Goal: Transaction & Acquisition: Download file/media

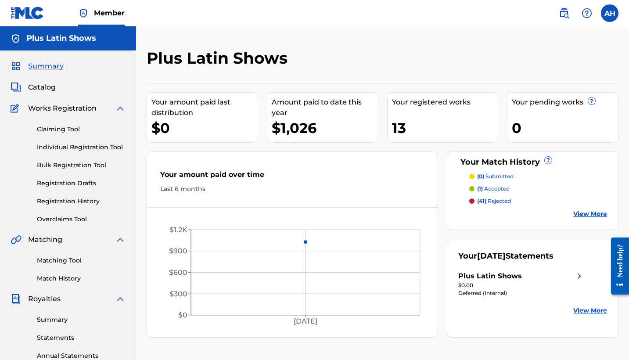
click at [498, 202] on p "(41) rejected" at bounding box center [494, 201] width 34 height 8
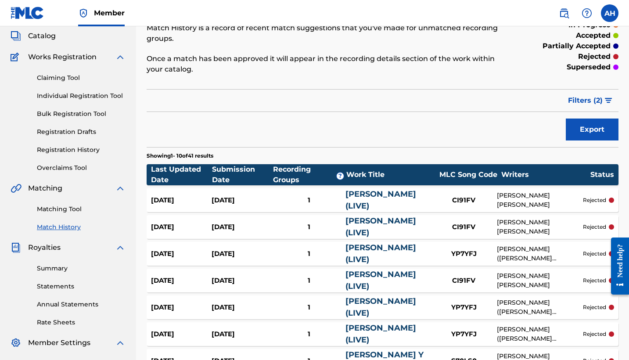
scroll to position [52, 0]
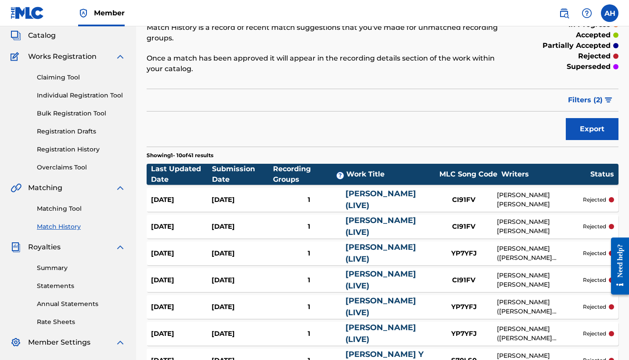
click at [540, 197] on div "[PERSON_NAME] [PERSON_NAME]" at bounding box center [540, 199] width 86 height 18
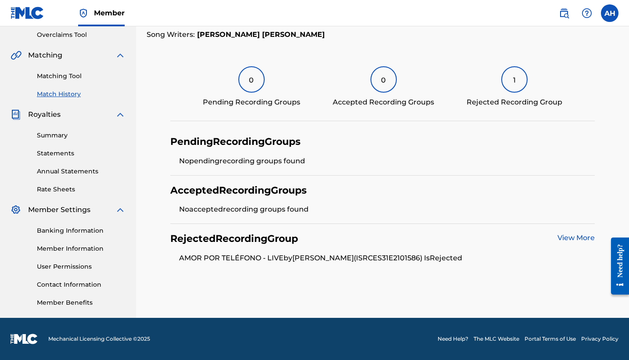
scroll to position [184, 0]
click at [572, 238] on link "View More" at bounding box center [575, 237] width 37 height 8
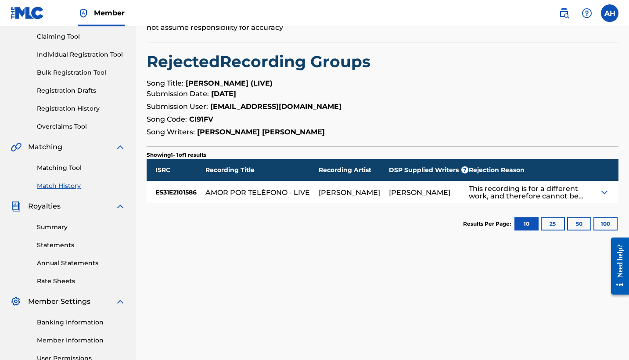
scroll to position [95, 0]
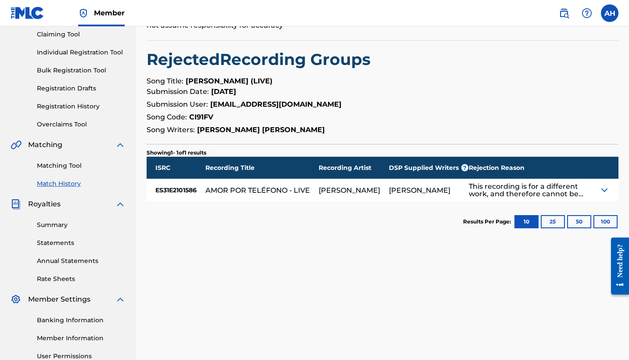
click at [603, 191] on img at bounding box center [604, 190] width 11 height 11
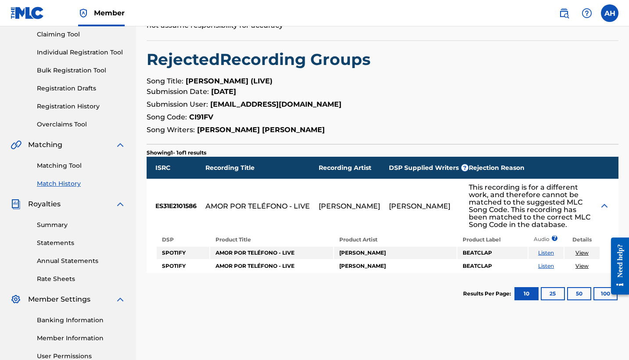
click at [581, 254] on link "View" at bounding box center [581, 252] width 13 height 7
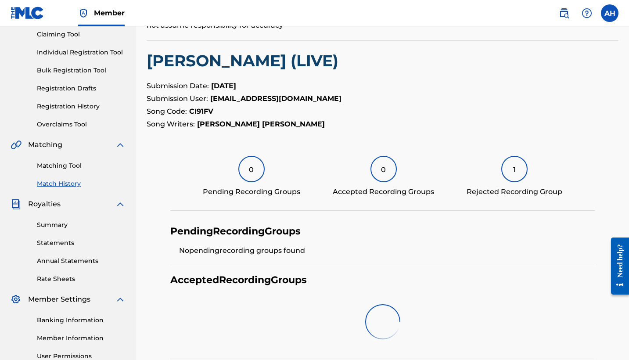
scroll to position [184, 0]
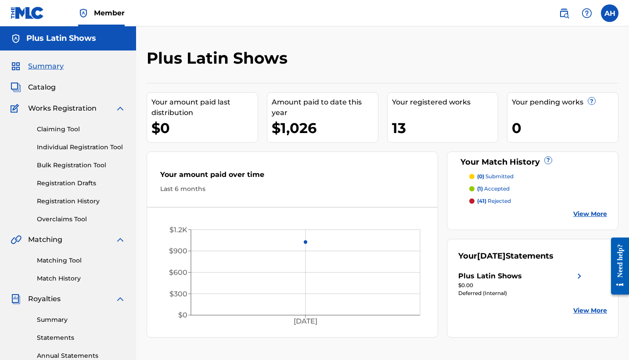
click at [495, 189] on p "(1) accepted" at bounding box center [493, 189] width 32 height 8
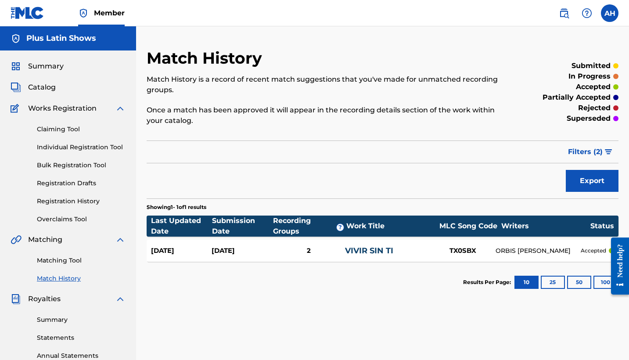
click at [514, 250] on div "ORBIS [PERSON_NAME]" at bounding box center [537, 250] width 85 height 9
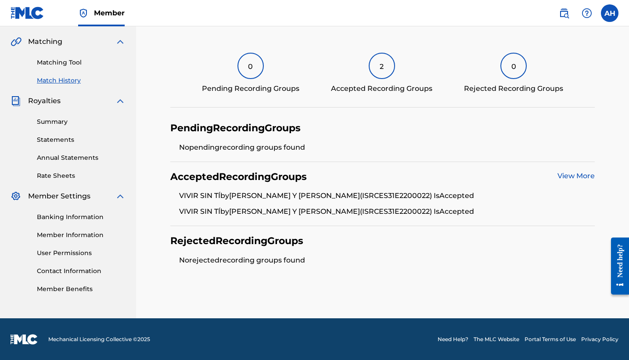
scroll to position [197, 0]
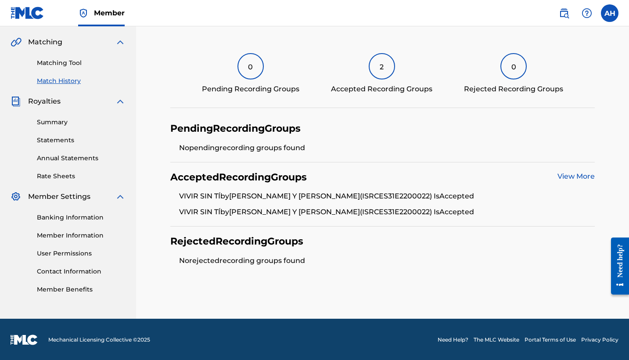
click at [573, 176] on link "View More" at bounding box center [575, 176] width 37 height 8
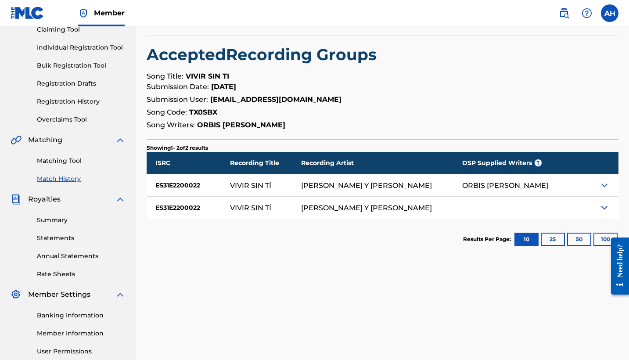
scroll to position [116, 0]
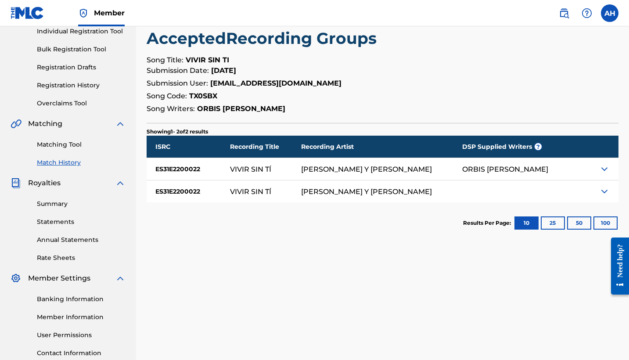
click at [605, 167] on img at bounding box center [604, 169] width 11 height 11
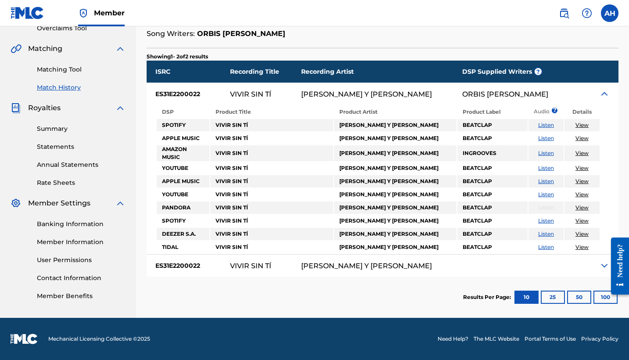
scroll to position [191, 0]
click at [604, 265] on img at bounding box center [604, 265] width 11 height 11
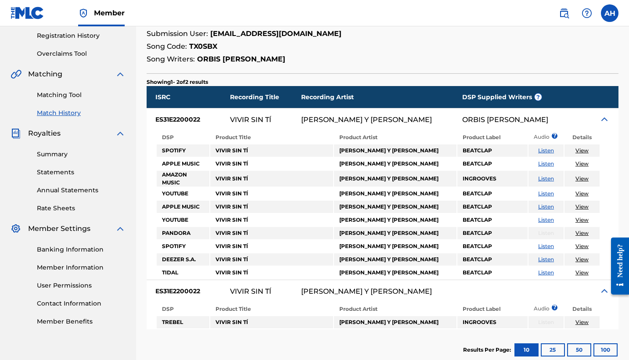
scroll to position [164, 0]
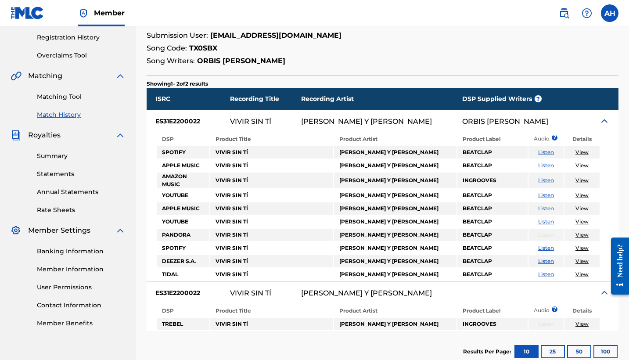
click at [584, 152] on link "View" at bounding box center [581, 152] width 13 height 7
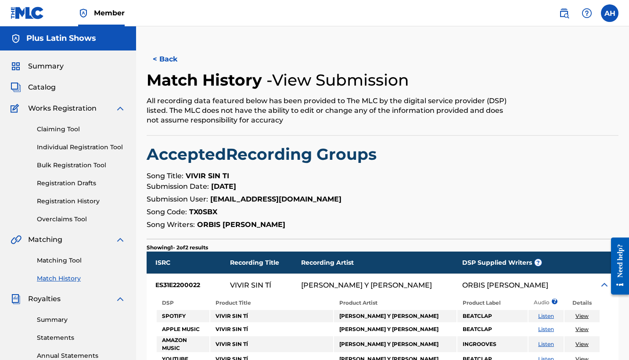
scroll to position [0, 0]
click at [45, 68] on span "Summary" at bounding box center [46, 66] width 36 height 11
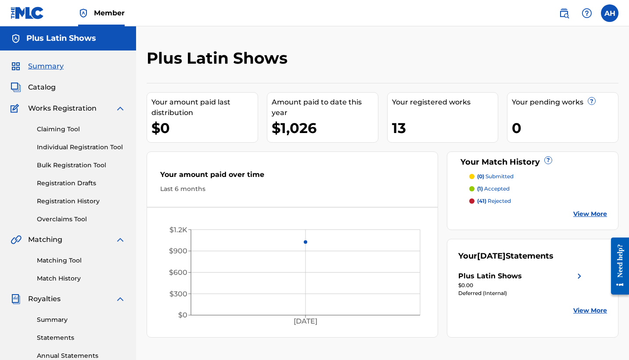
click at [503, 176] on p "(0) submitted" at bounding box center [495, 176] width 36 height 8
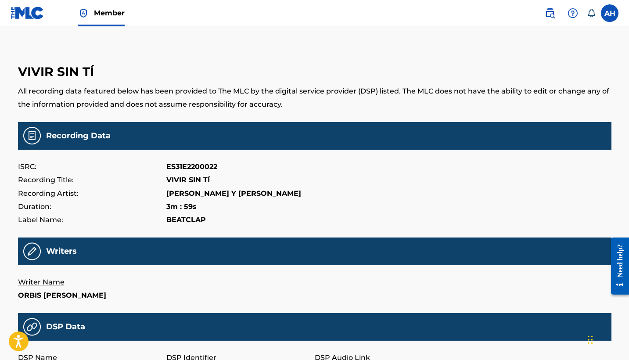
click at [29, 13] on img at bounding box center [28, 13] width 34 height 13
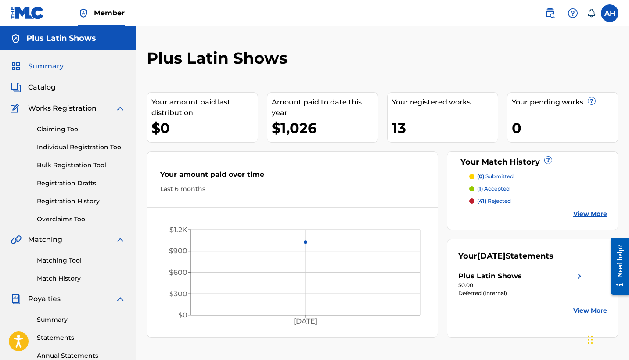
click at [290, 128] on div "$1,026" at bounding box center [325, 128] width 106 height 20
click at [587, 216] on link "View More" at bounding box center [590, 213] width 34 height 9
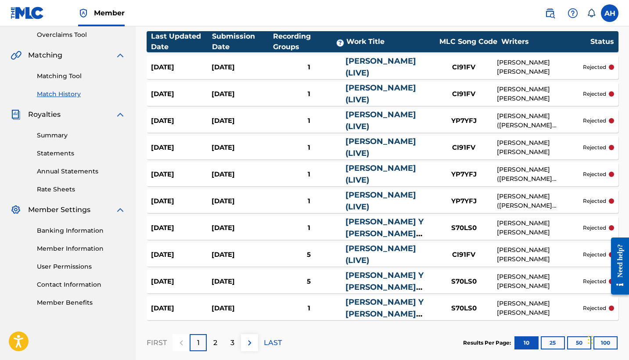
scroll to position [183, 0]
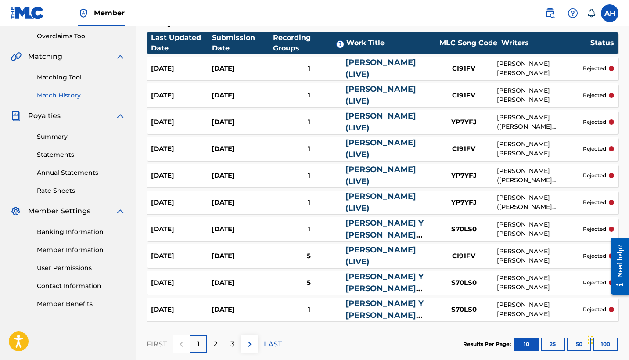
click at [59, 157] on link "Statements" at bounding box center [81, 154] width 89 height 9
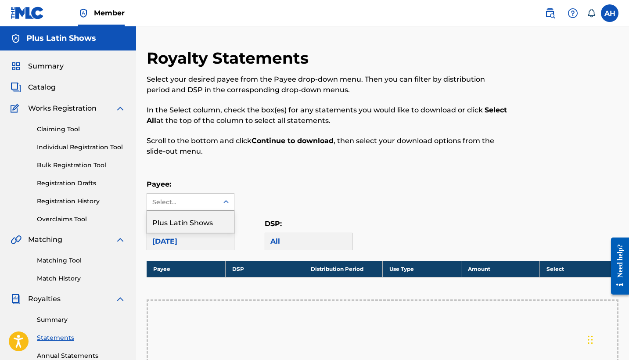
click at [228, 202] on icon at bounding box center [225, 201] width 5 height 3
click at [193, 222] on div "Plus Latin Shows" at bounding box center [190, 222] width 87 height 22
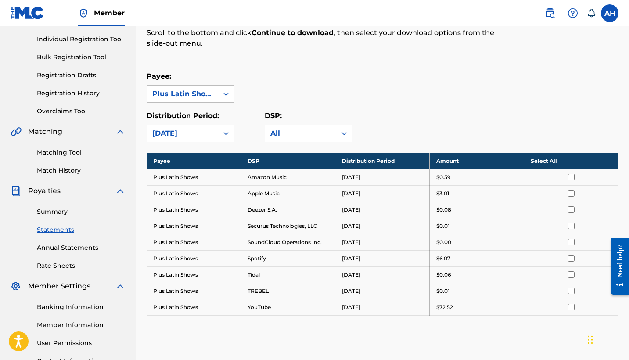
scroll to position [110, 0]
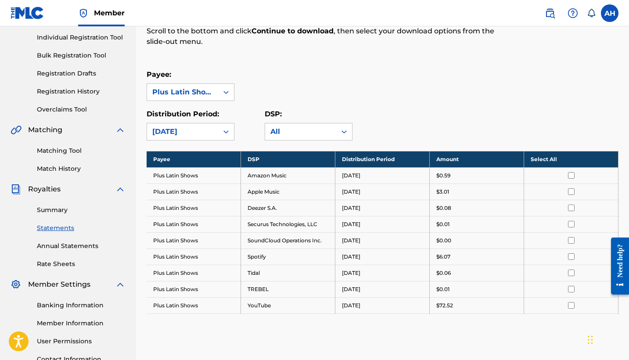
click at [572, 176] on input "checkbox" at bounding box center [571, 175] width 7 height 7
click at [564, 209] on div at bounding box center [570, 207] width 81 height 7
click at [571, 193] on input "checkbox" at bounding box center [571, 191] width 7 height 7
click at [570, 208] on input "checkbox" at bounding box center [571, 207] width 7 height 7
click at [570, 222] on input "checkbox" at bounding box center [571, 224] width 7 height 7
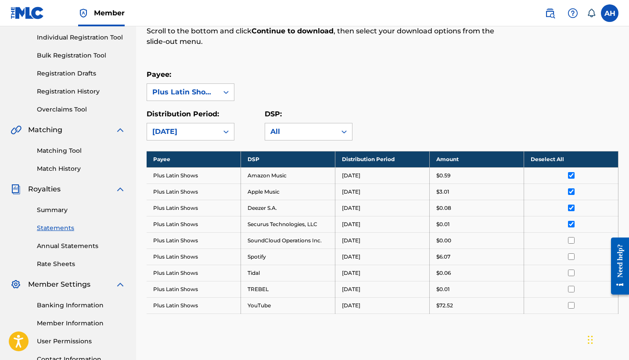
click at [570, 238] on input "checkbox" at bounding box center [571, 240] width 7 height 7
click at [572, 261] on td at bounding box center [571, 256] width 94 height 16
click at [571, 256] on input "checkbox" at bounding box center [571, 256] width 7 height 7
click at [571, 271] on input "checkbox" at bounding box center [571, 272] width 7 height 7
click at [570, 287] on input "checkbox" at bounding box center [571, 289] width 7 height 7
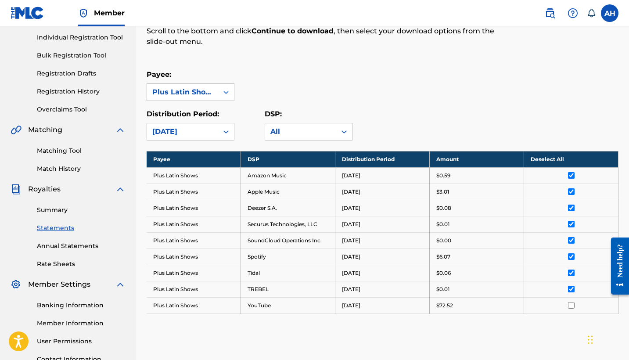
click at [571, 303] on input "checkbox" at bounding box center [571, 305] width 7 height 7
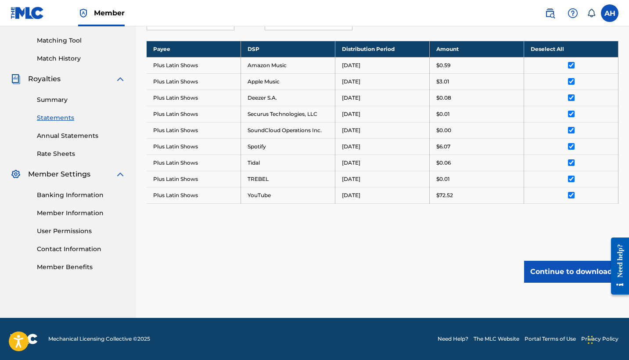
scroll to position [220, 0]
click at [576, 274] on button "Continue to download" at bounding box center [571, 272] width 94 height 22
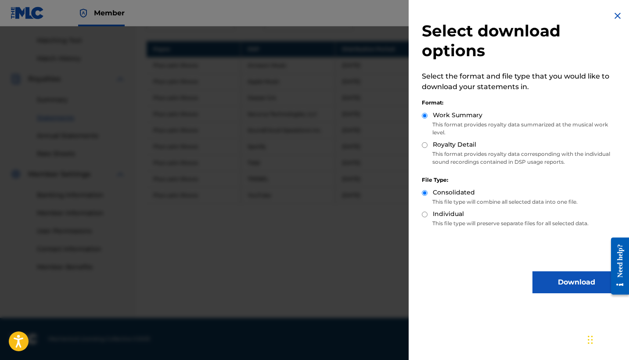
click at [426, 146] on input "Royalty Detail" at bounding box center [425, 145] width 6 height 6
radio input "true"
click at [579, 283] on button "Download" at bounding box center [576, 282] width 88 height 22
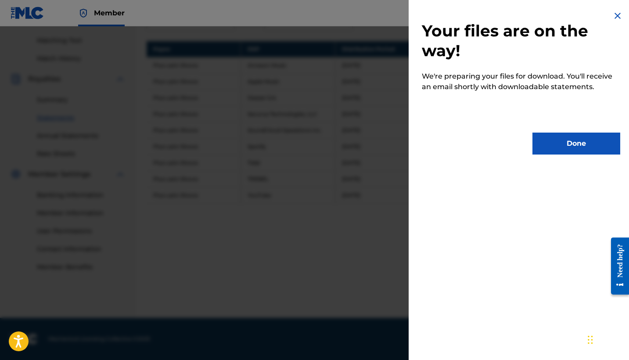
click at [566, 145] on button "Done" at bounding box center [576, 144] width 88 height 22
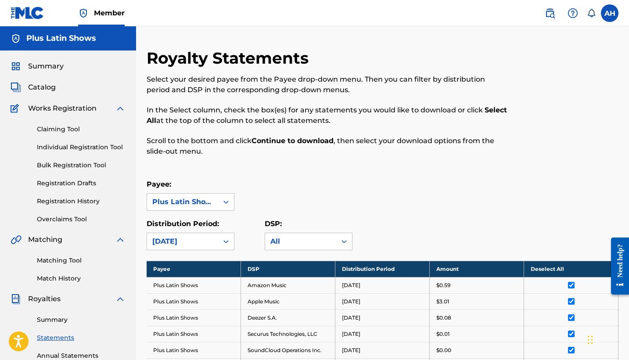
scroll to position [0, 0]
click at [40, 64] on span "Summary" at bounding box center [46, 66] width 36 height 11
